Goal: Transaction & Acquisition: Purchase product/service

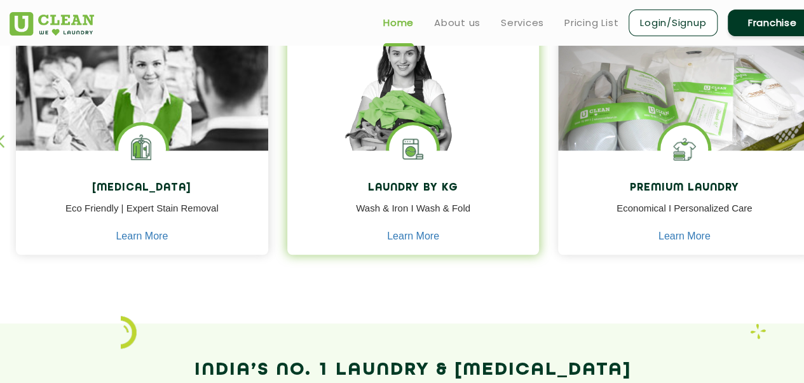
scroll to position [575, 0]
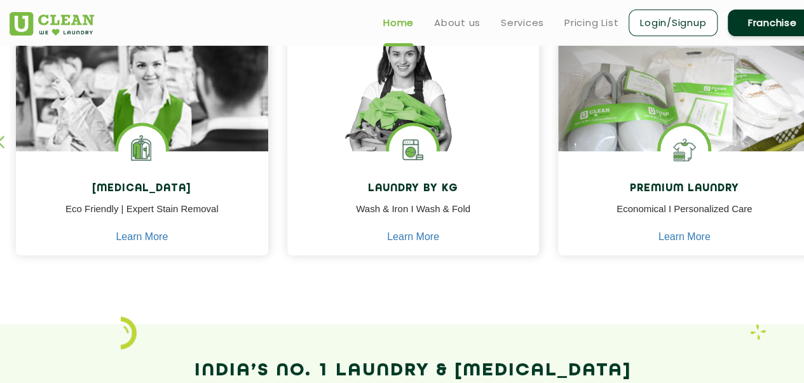
click at [435, 359] on h2 "India’s No. 1 Laundry & [MEDICAL_DATA] Brand from an IITian" at bounding box center [413, 386] width 807 height 61
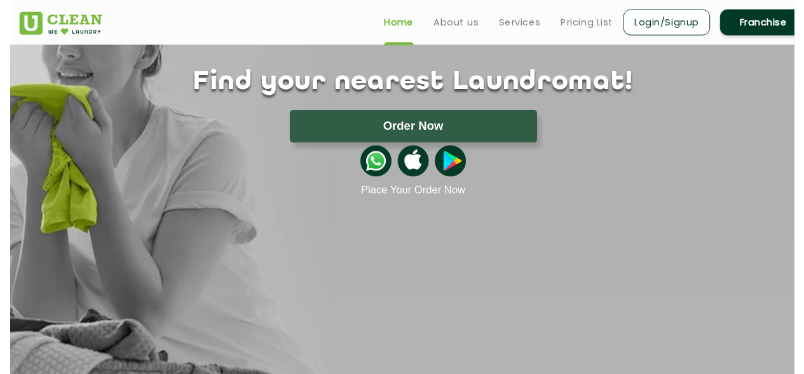
scroll to position [0, 0]
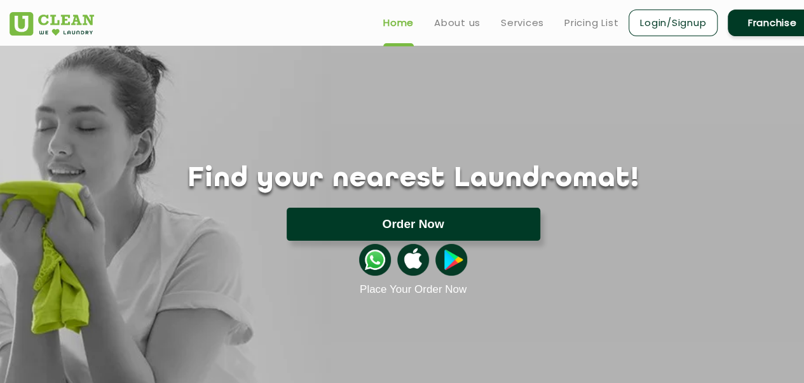
click at [393, 224] on button "Order Now" at bounding box center [414, 224] width 254 height 33
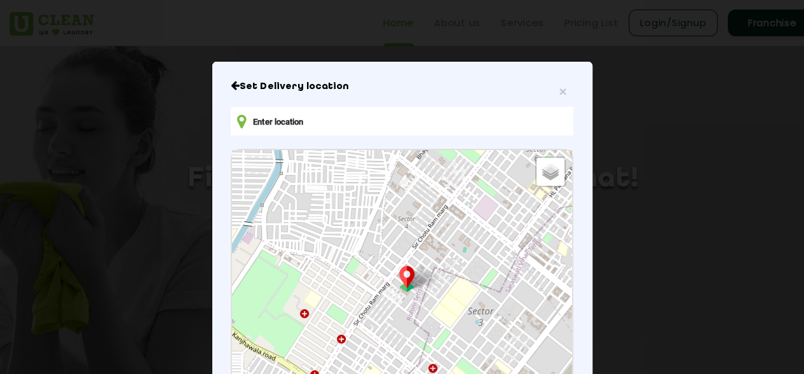
scroll to position [189, 0]
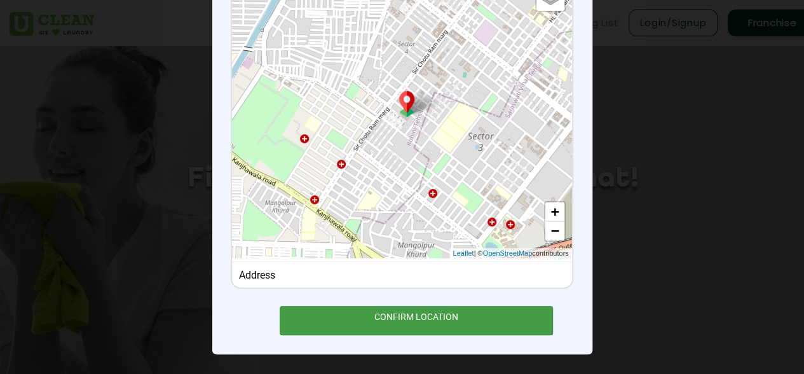
click at [470, 327] on div "CONFIRM LOCATION" at bounding box center [417, 320] width 274 height 29
click at [408, 320] on div "CONFIRM LOCATION" at bounding box center [417, 320] width 274 height 29
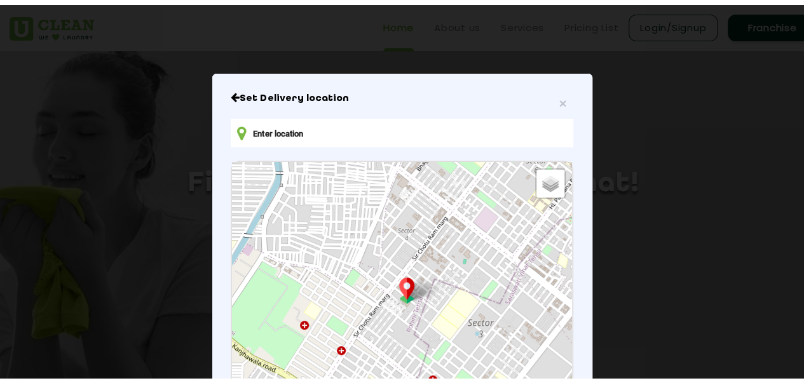
scroll to position [6, 0]
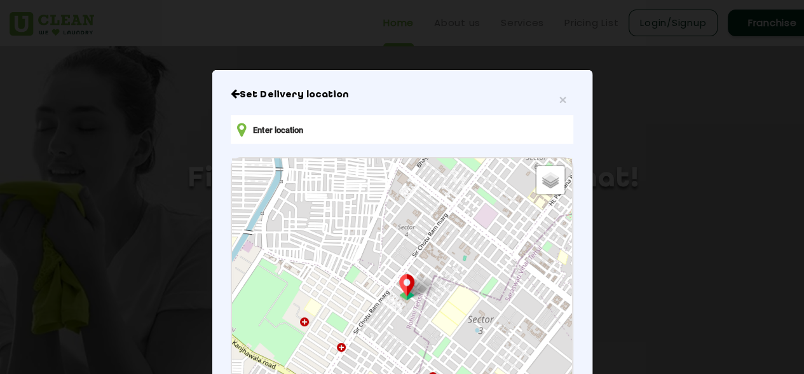
click at [364, 124] on input "text" at bounding box center [402, 129] width 342 height 29
click at [559, 105] on span "×" at bounding box center [563, 99] width 8 height 15
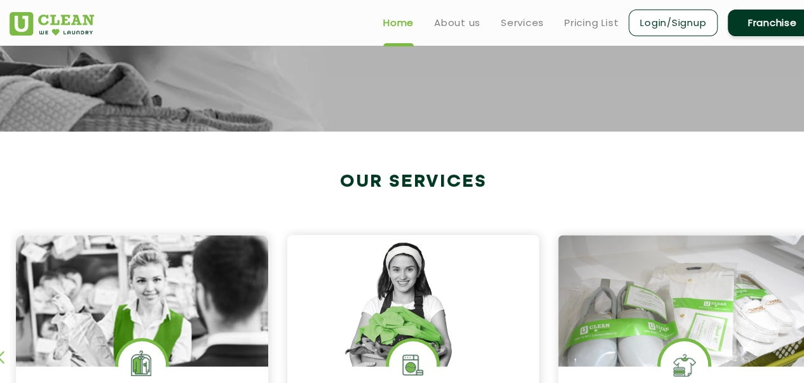
scroll to position [360, 0]
click at [665, 29] on link "Login/Signup" at bounding box center [673, 23] width 89 height 27
